Goal: Navigation & Orientation: Find specific page/section

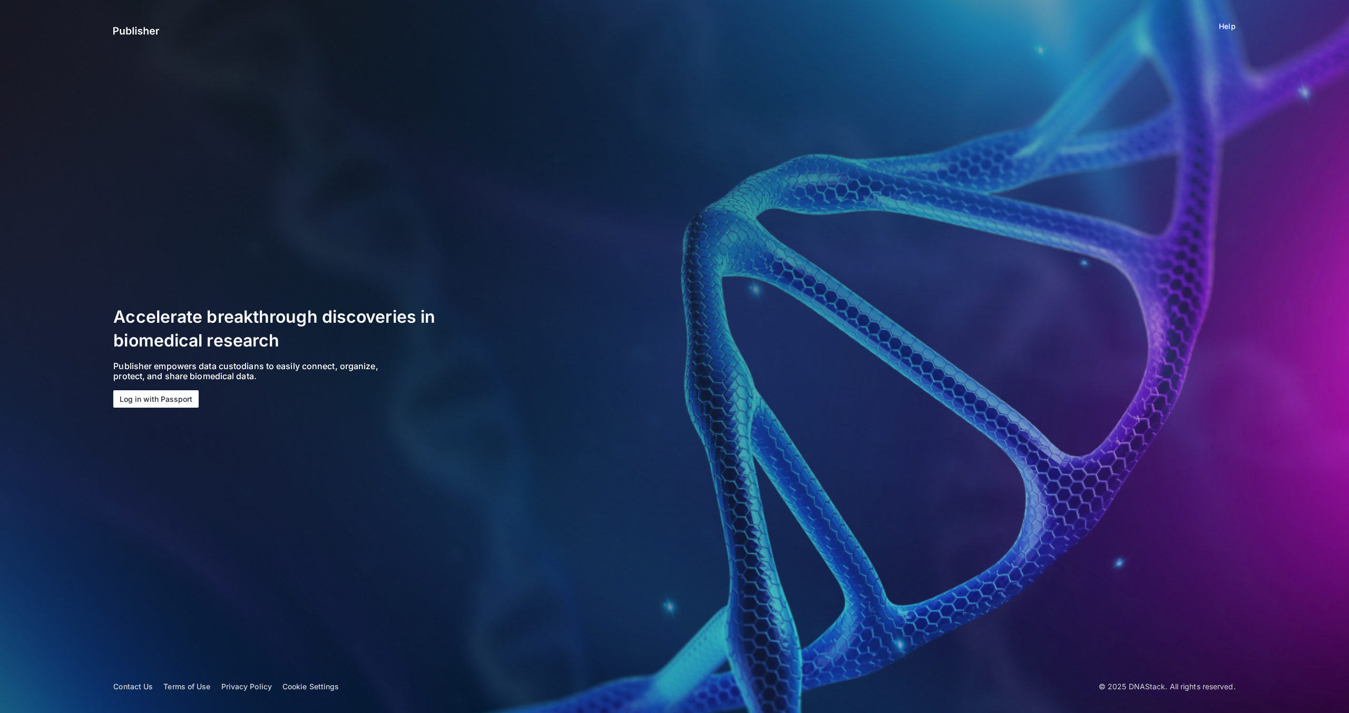
click at [132, 401] on button "Log in with Passport" at bounding box center [155, 398] width 85 height 17
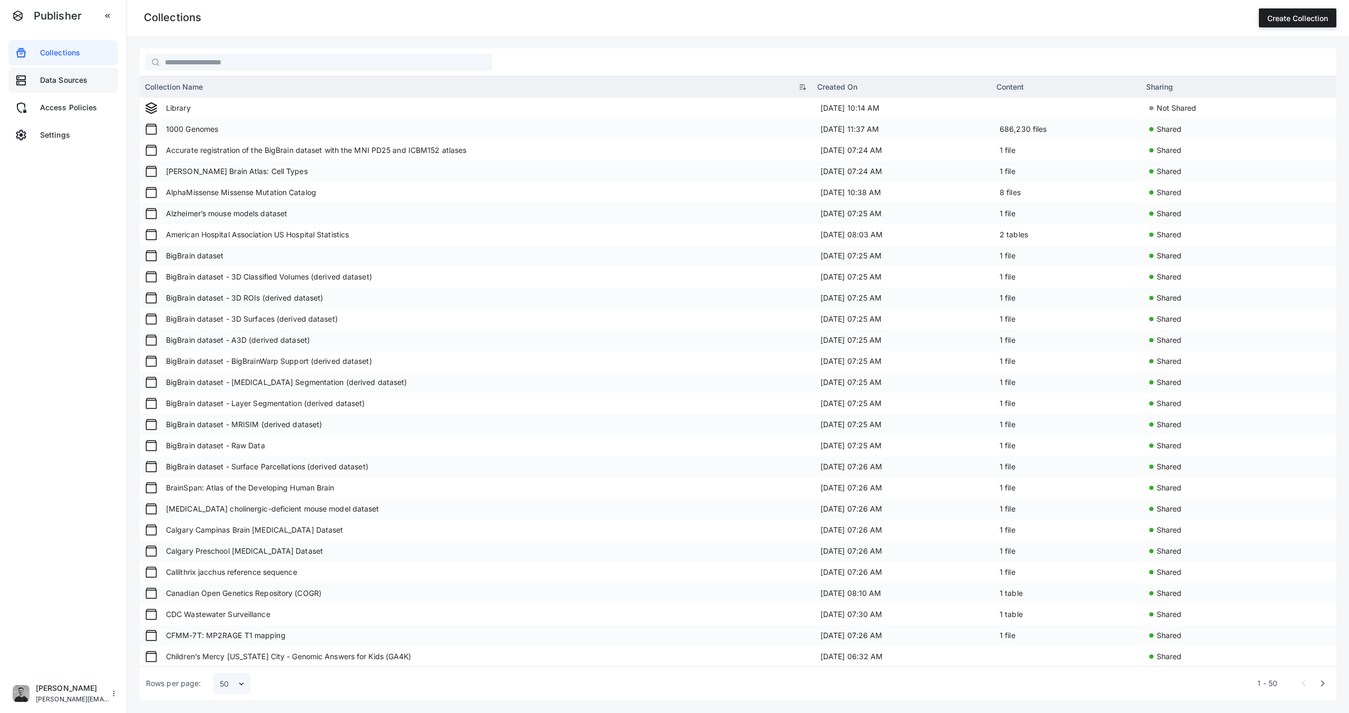
click at [59, 86] on div "dns Data Sources" at bounding box center [63, 80] width 97 height 13
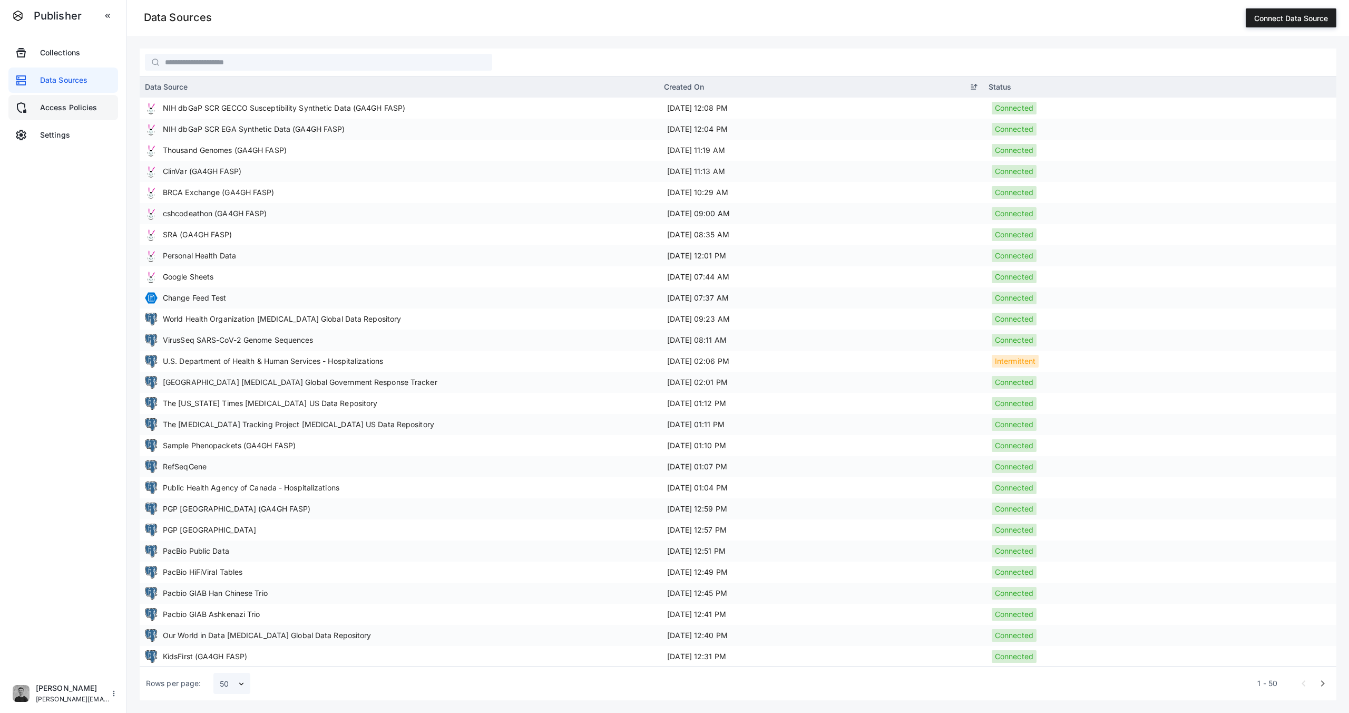
click at [61, 110] on span "Access Policies" at bounding box center [68, 107] width 57 height 11
